Goal: Task Accomplishment & Management: Manage account settings

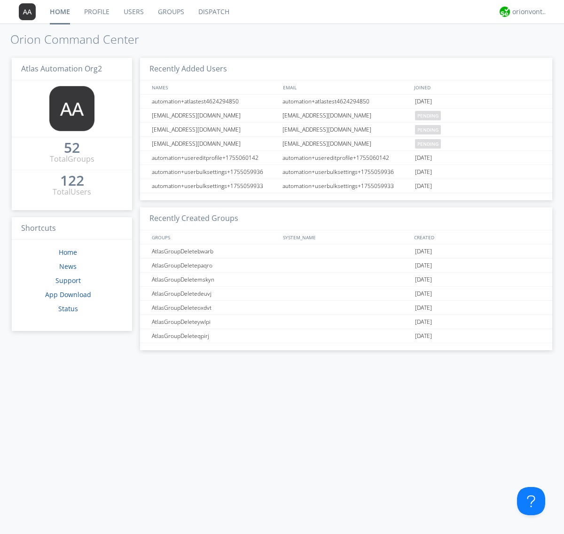
click at [170, 12] on link "Groups" at bounding box center [171, 11] width 40 height 23
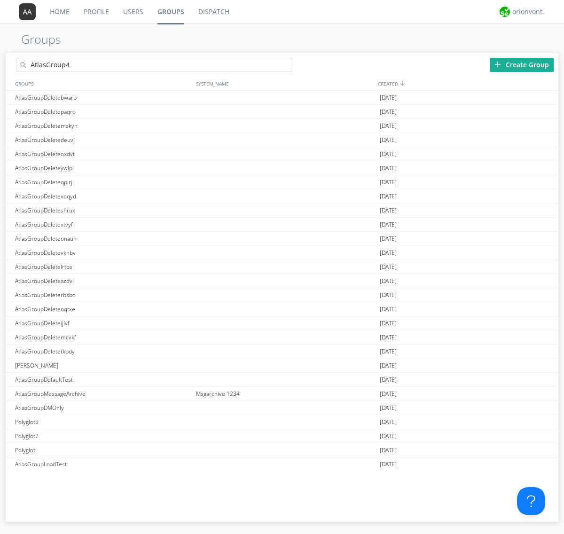
type input "AtlasGroup4"
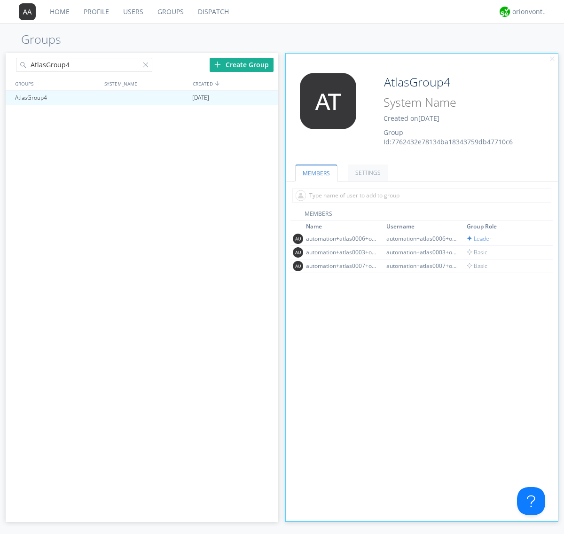
click at [366, 172] on link "SETTINGS" at bounding box center [368, 172] width 40 height 16
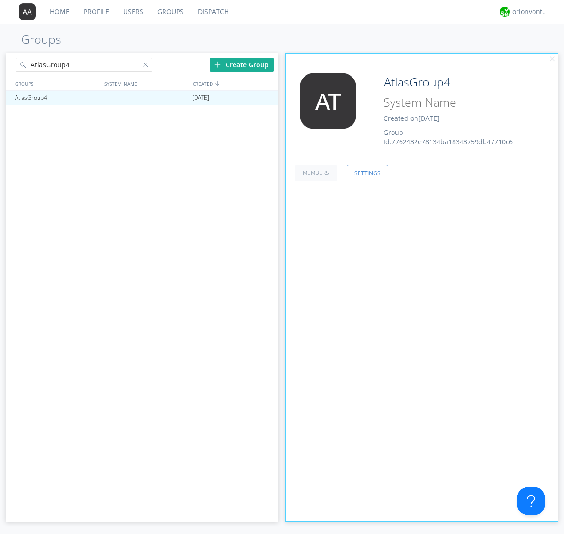
click at [0, 0] on span at bounding box center [0, 0] width 0 height 0
click at [0, 0] on input "radio" at bounding box center [0, 0] width 0 height 0
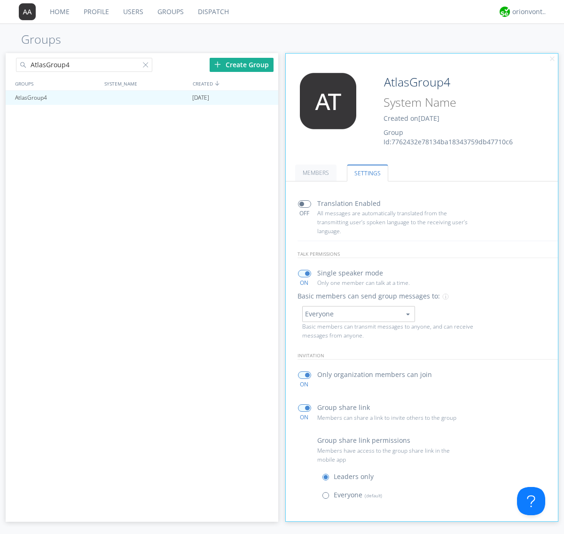
click at [327, 497] on span at bounding box center [328, 497] width 12 height 12
click at [0, 0] on input "radio" at bounding box center [0, 0] width 0 height 0
click at [527, 12] on div "orionvontas+atlas+automation+org2" at bounding box center [529, 11] width 35 height 9
